Goal: Find specific page/section: Find specific page/section

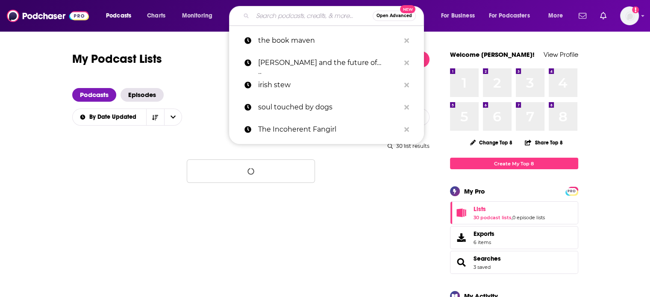
click at [306, 18] on input "Search podcasts, credits, & more..." at bounding box center [313, 16] width 120 height 14
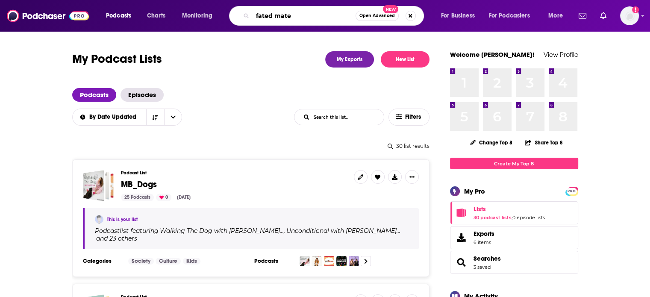
type input "fated mates"
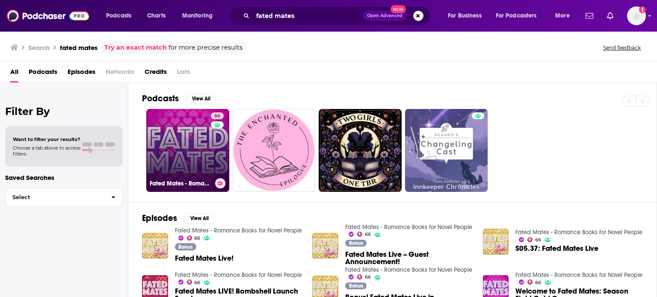
click at [183, 141] on link "66 Fated Mates - Romance Books for Novel People" at bounding box center [187, 150] width 83 height 83
